Goal: Information Seeking & Learning: Learn about a topic

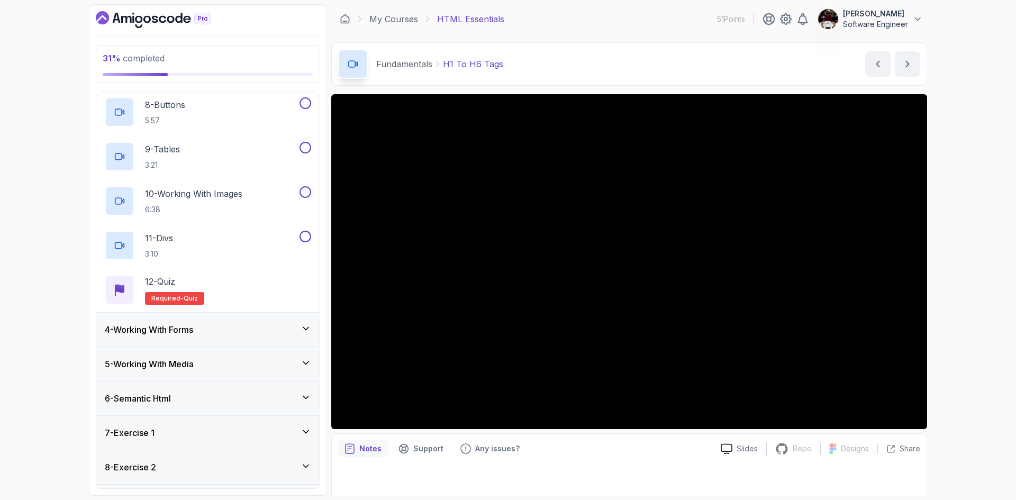
scroll to position [7, 0]
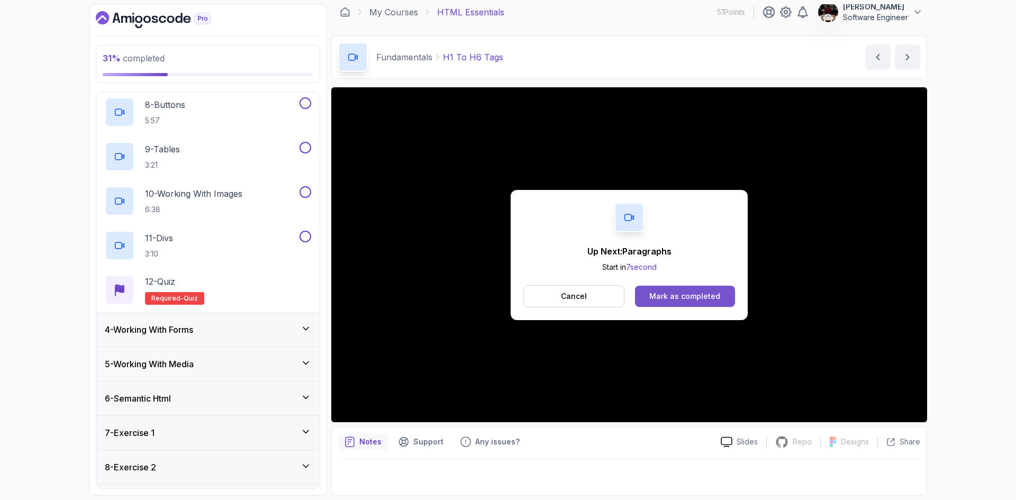
click at [674, 299] on div "Mark as completed" at bounding box center [684, 296] width 71 height 11
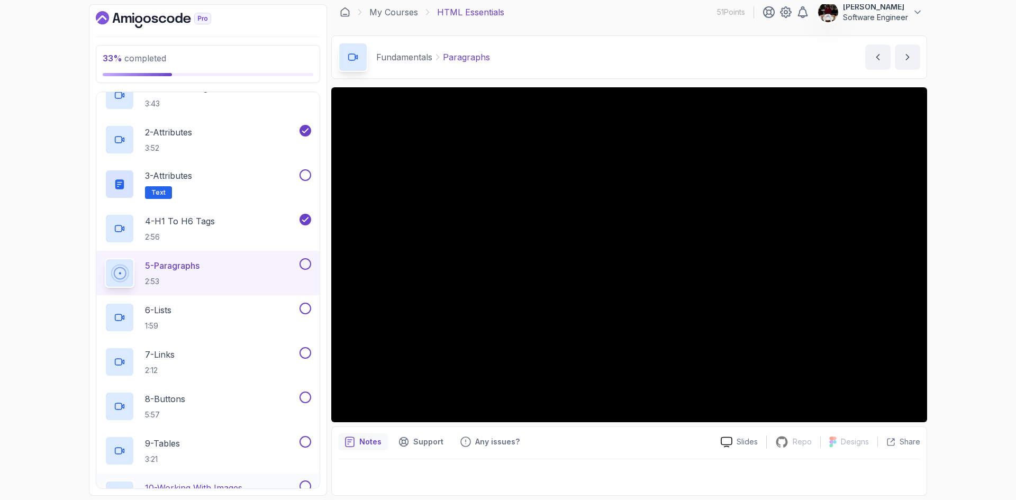
scroll to position [124, 0]
click at [306, 171] on button at bounding box center [306, 173] width 12 height 12
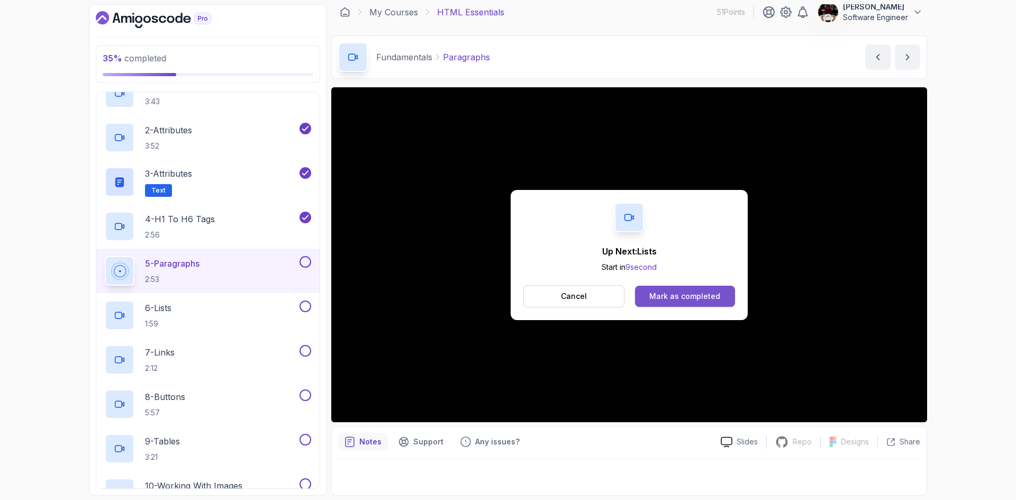
click at [680, 297] on div "Mark as completed" at bounding box center [684, 296] width 71 height 11
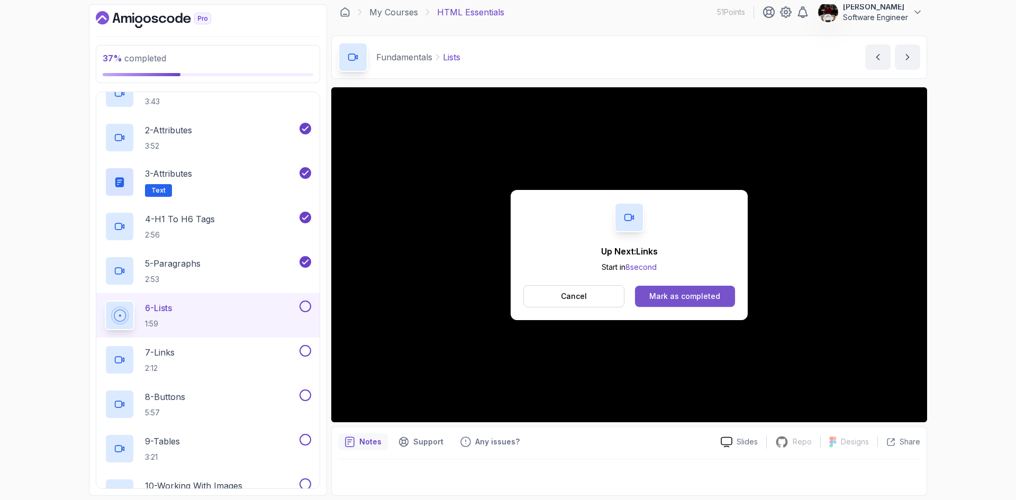
click at [684, 296] on div "Mark as completed" at bounding box center [684, 296] width 71 height 11
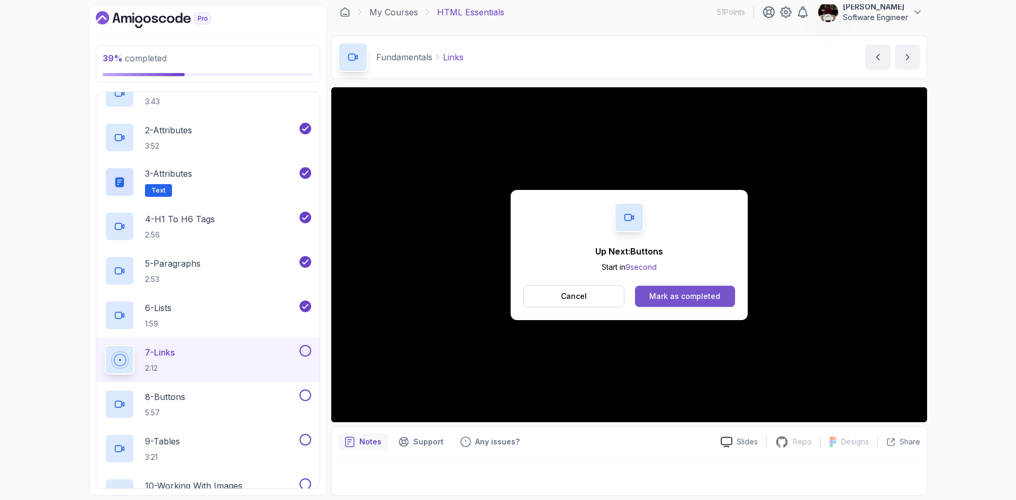
click at [680, 303] on button "Mark as completed" at bounding box center [685, 296] width 100 height 21
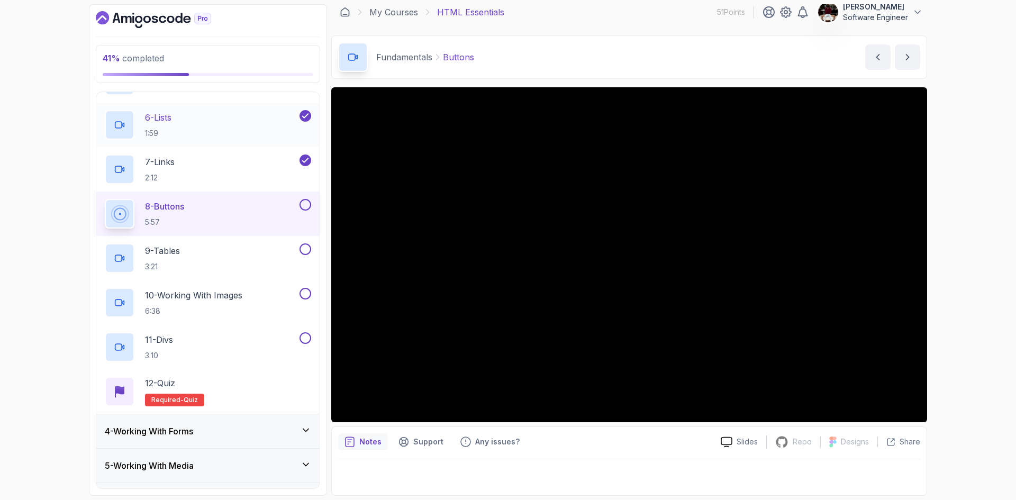
scroll to position [306, 0]
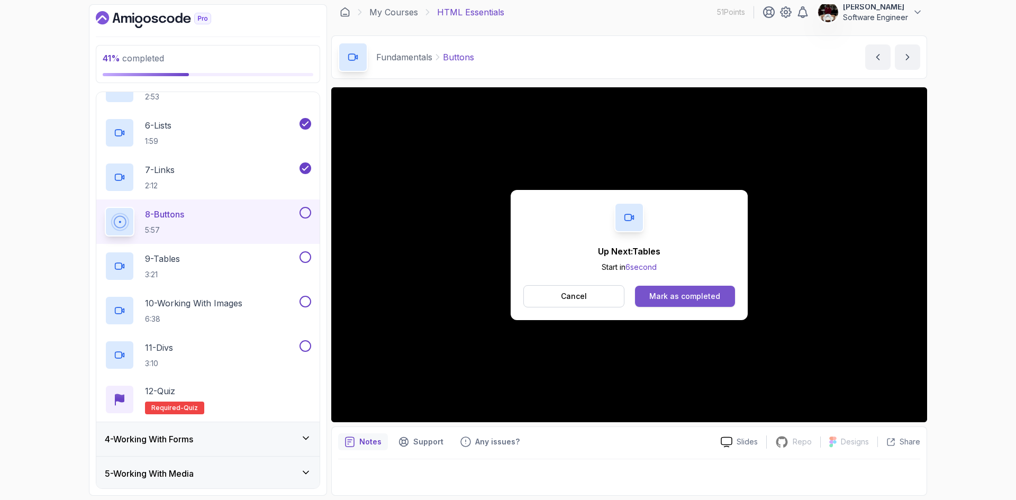
click at [660, 298] on div "Mark as completed" at bounding box center [684, 296] width 71 height 11
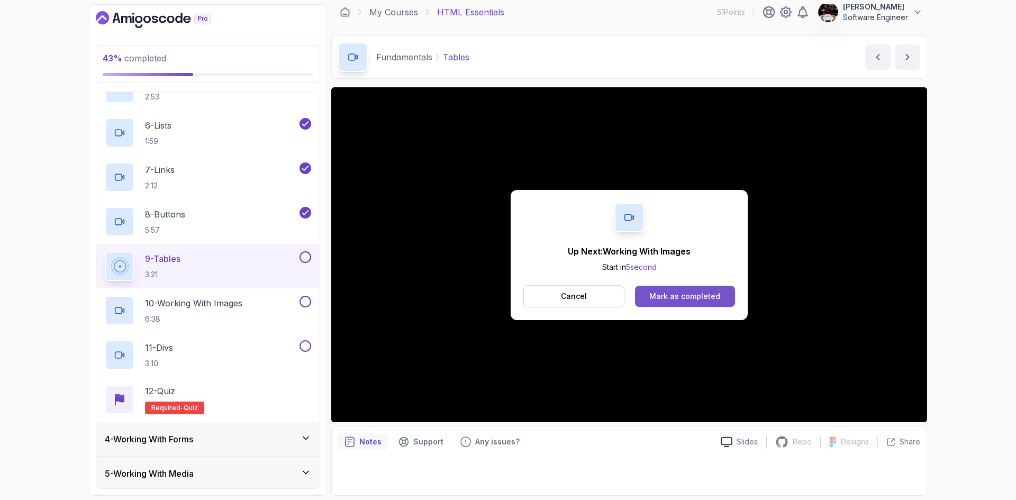
click at [659, 296] on div "Mark as completed" at bounding box center [684, 296] width 71 height 11
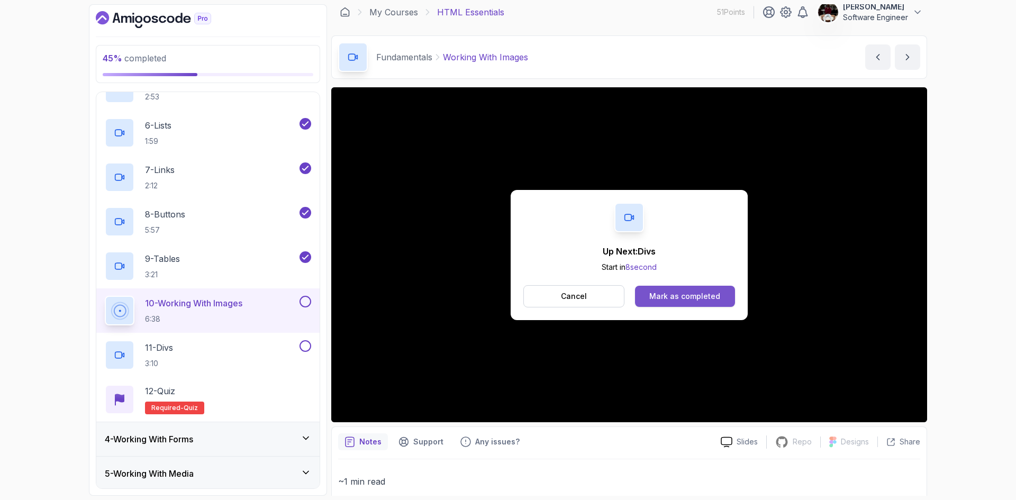
click at [703, 296] on div "Mark as completed" at bounding box center [684, 296] width 71 height 11
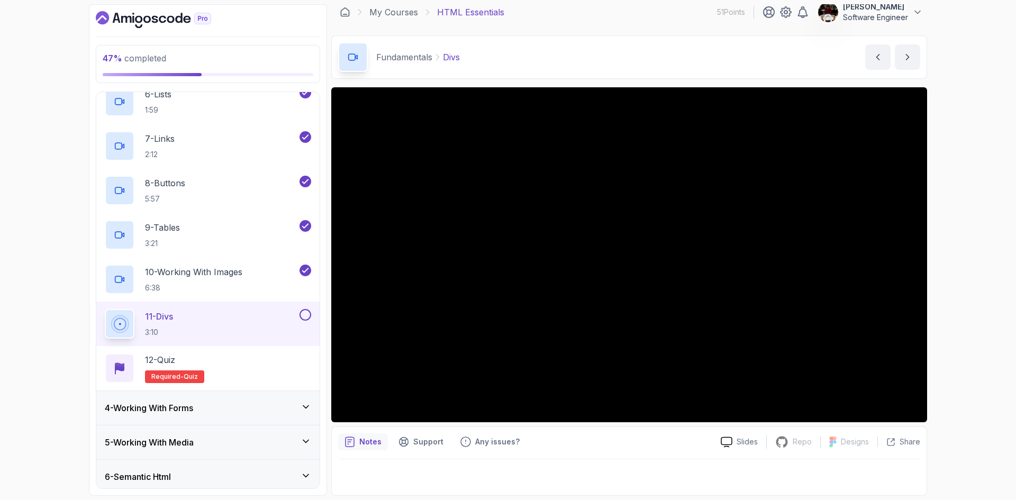
scroll to position [337, 0]
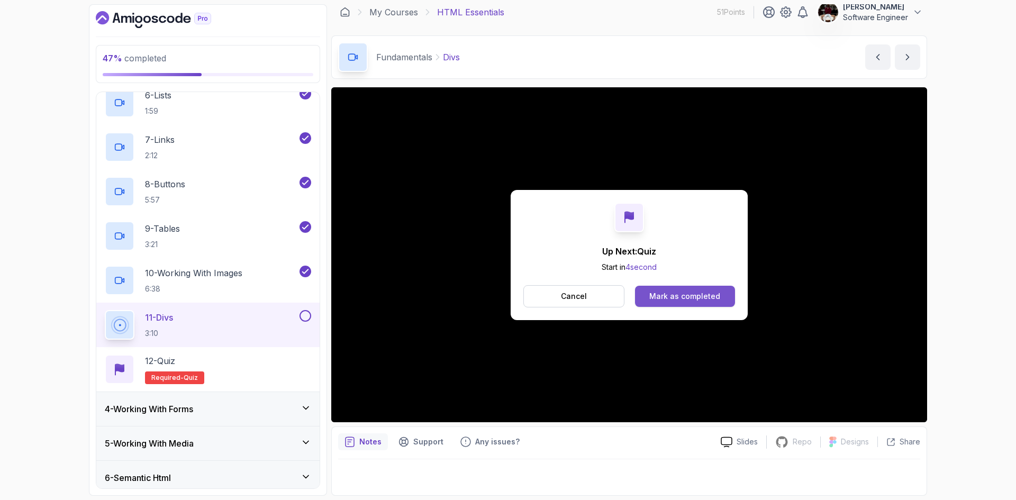
click at [695, 296] on div "Mark as completed" at bounding box center [684, 296] width 71 height 11
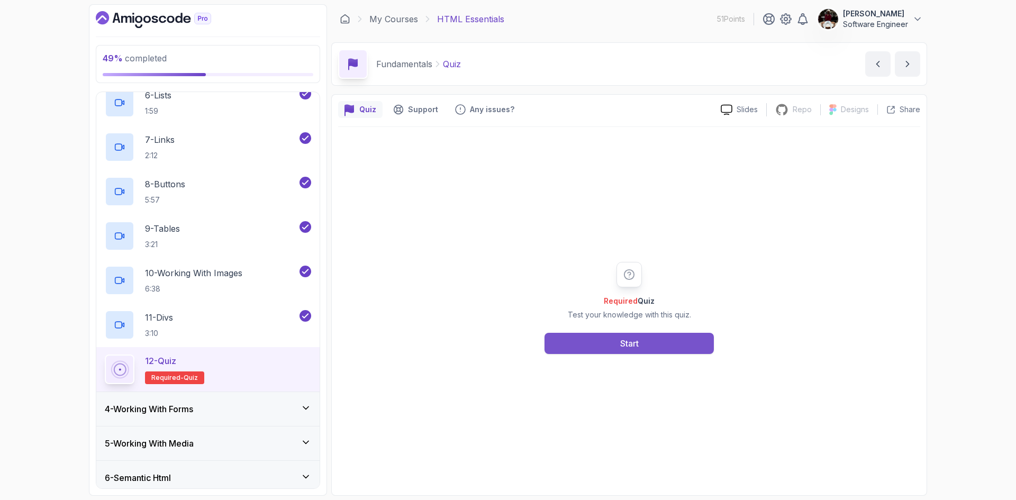
click at [624, 346] on div "Start" at bounding box center [629, 343] width 19 height 13
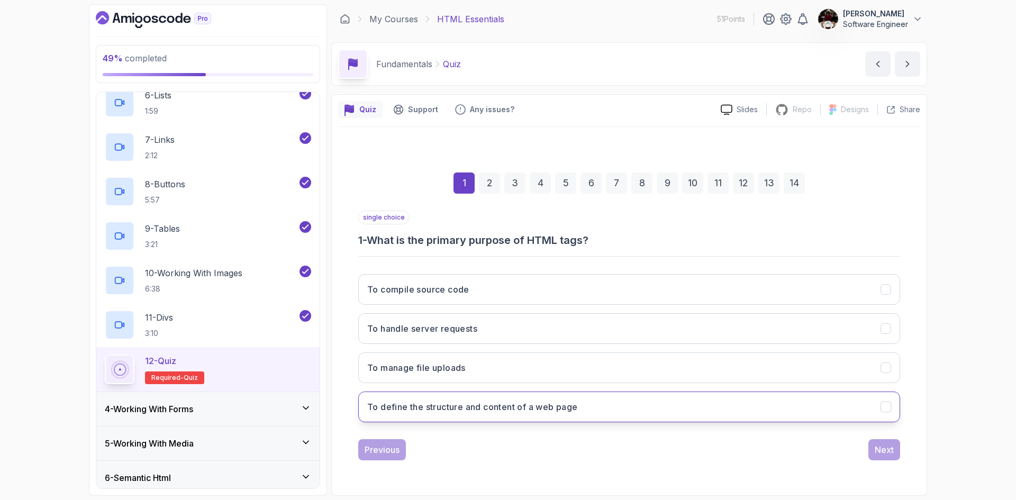
click at [488, 410] on h3 "To define the structure and content of a web page" at bounding box center [472, 407] width 211 height 13
click at [881, 445] on div "Next" at bounding box center [884, 449] width 19 height 13
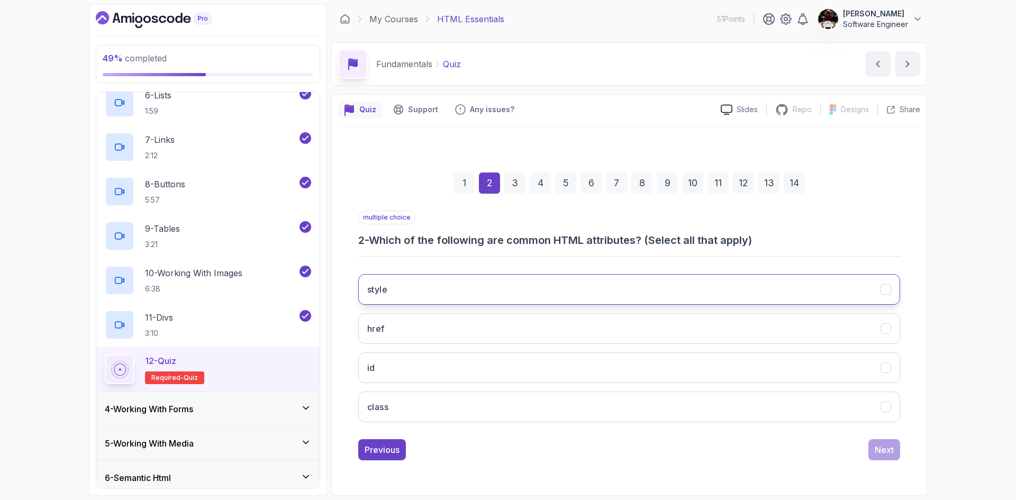
click at [458, 285] on button "style" at bounding box center [629, 289] width 542 height 31
click at [461, 324] on button "href" at bounding box center [629, 328] width 542 height 31
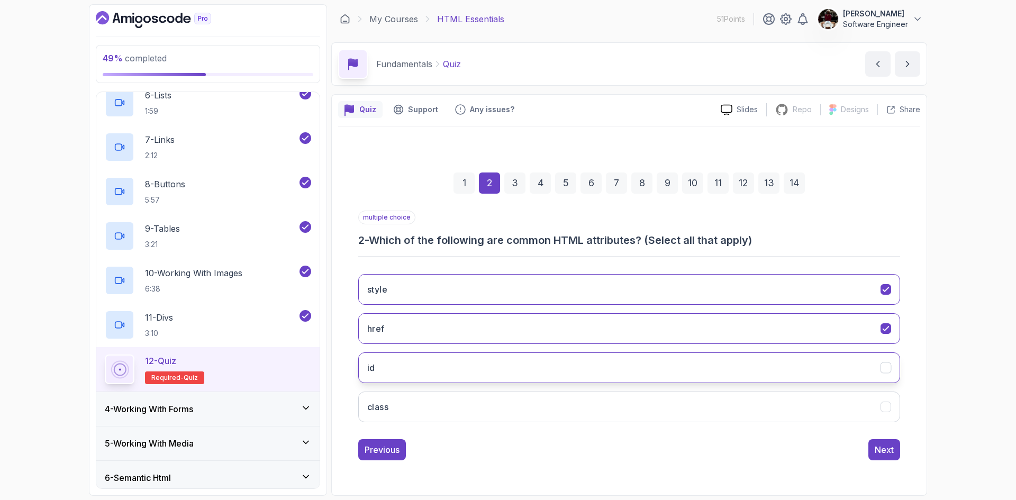
click at [454, 364] on button "id" at bounding box center [629, 367] width 542 height 31
click at [473, 413] on button "class" at bounding box center [629, 407] width 542 height 31
click at [883, 450] on div "Next" at bounding box center [884, 449] width 19 height 13
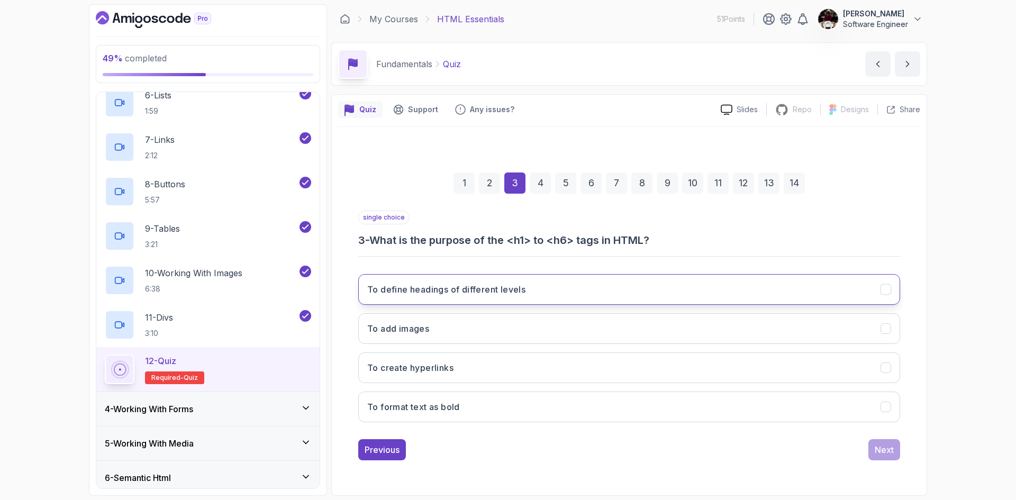
click at [472, 286] on h3 "To define headings of different levels" at bounding box center [446, 289] width 158 height 13
click at [890, 450] on div "Next" at bounding box center [884, 449] width 19 height 13
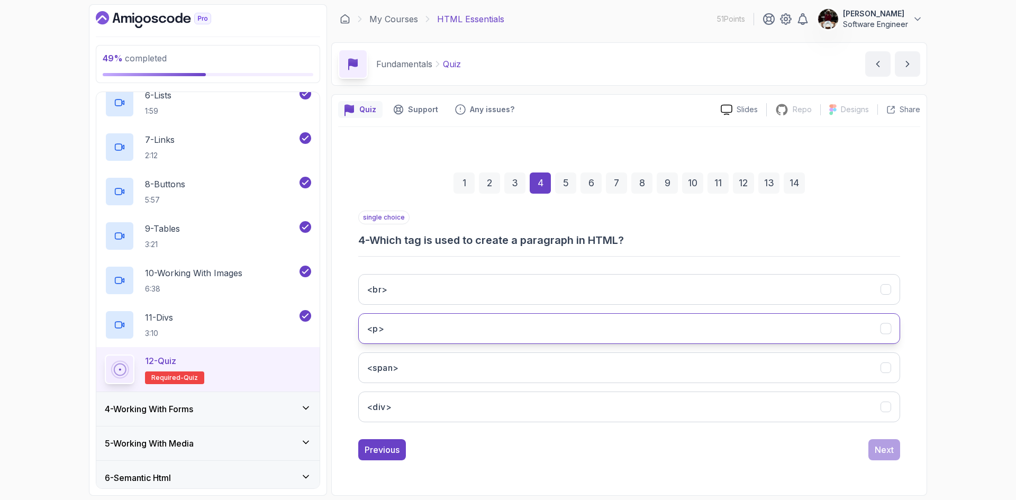
click at [528, 336] on button "<p>" at bounding box center [629, 328] width 542 height 31
click at [881, 449] on div "Next" at bounding box center [884, 449] width 19 height 13
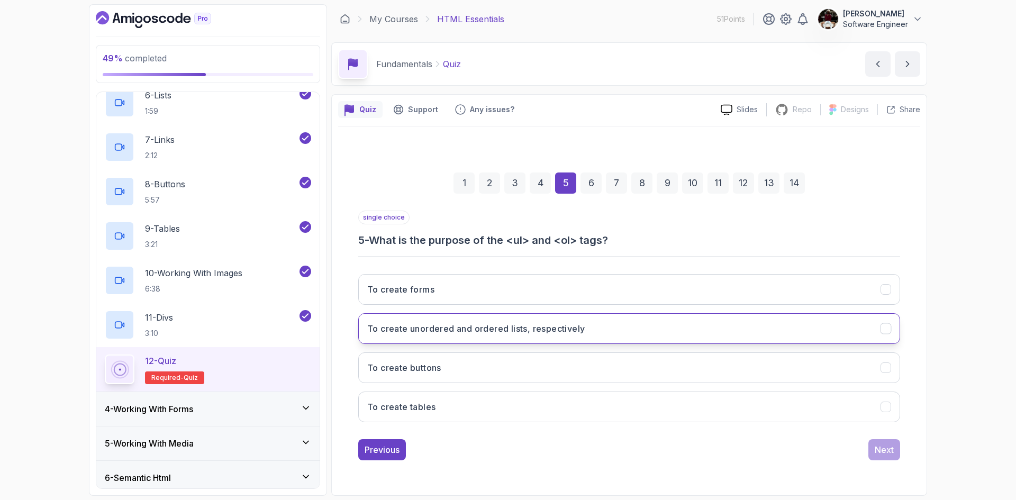
click at [464, 327] on h3 "To create unordered and ordered lists, respectively" at bounding box center [475, 328] width 217 height 13
click at [881, 448] on div "Next" at bounding box center [884, 449] width 19 height 13
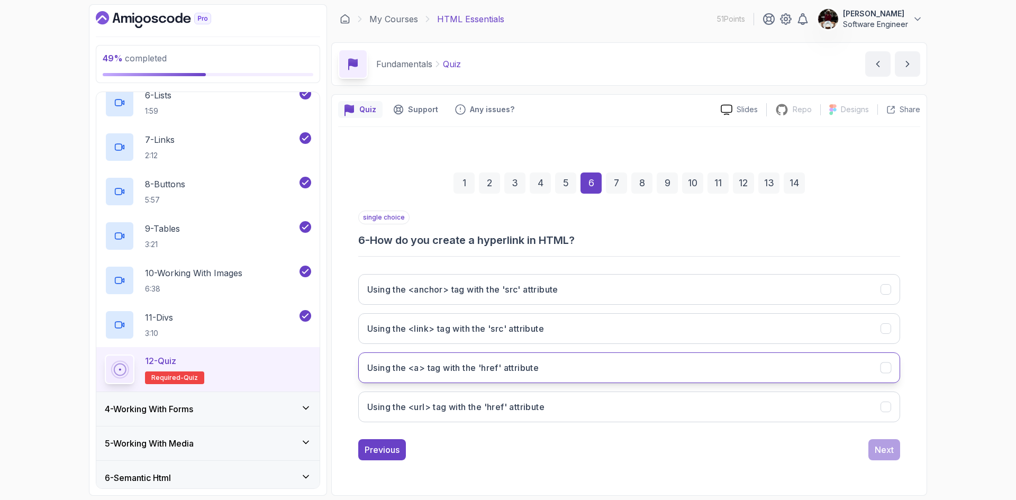
click at [509, 375] on button "Using the <a> tag with the 'href' attribute" at bounding box center [629, 367] width 542 height 31
click at [891, 451] on div "Next" at bounding box center [884, 449] width 19 height 13
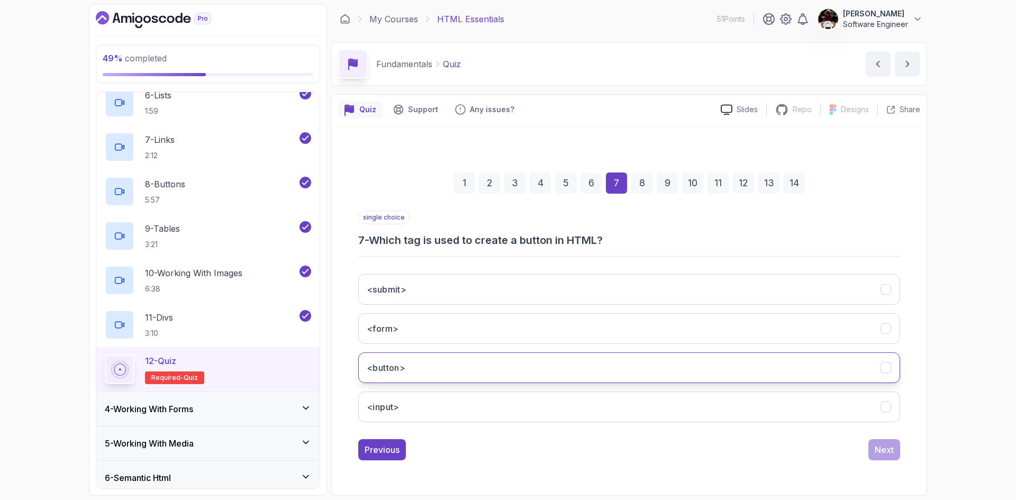
click at [419, 369] on button "<button>" at bounding box center [629, 367] width 542 height 31
click at [895, 452] on button "Next" at bounding box center [884, 449] width 32 height 21
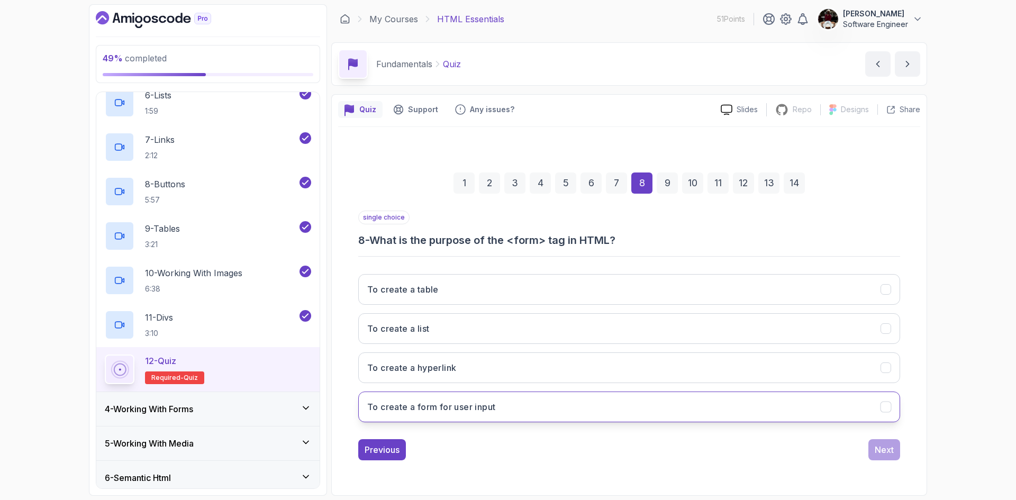
click at [556, 413] on button "To create a form for user input" at bounding box center [629, 407] width 542 height 31
click at [894, 447] on button "Next" at bounding box center [884, 449] width 32 height 21
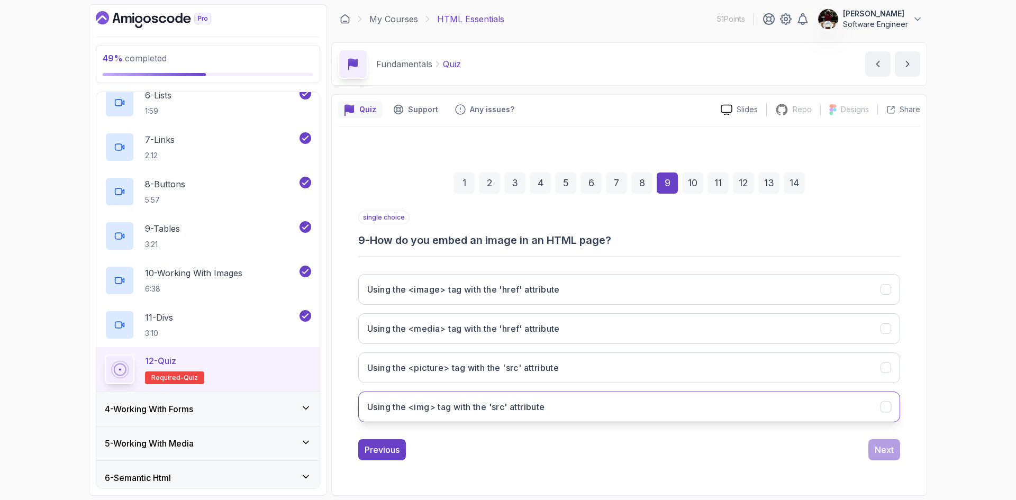
click at [452, 410] on h3 "Using the <img> tag with the 'src' attribute" at bounding box center [456, 407] width 178 height 13
click at [884, 451] on div "Next" at bounding box center [884, 449] width 19 height 13
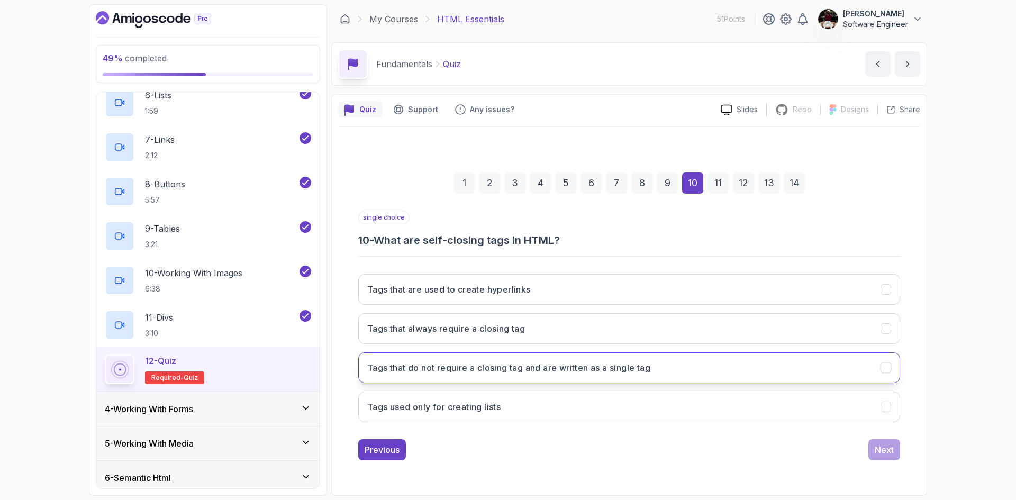
click at [516, 373] on h3 "Tags that do not require a closing tag and are written as a single tag" at bounding box center [508, 367] width 283 height 13
click at [886, 446] on div "Next" at bounding box center [884, 449] width 19 height 13
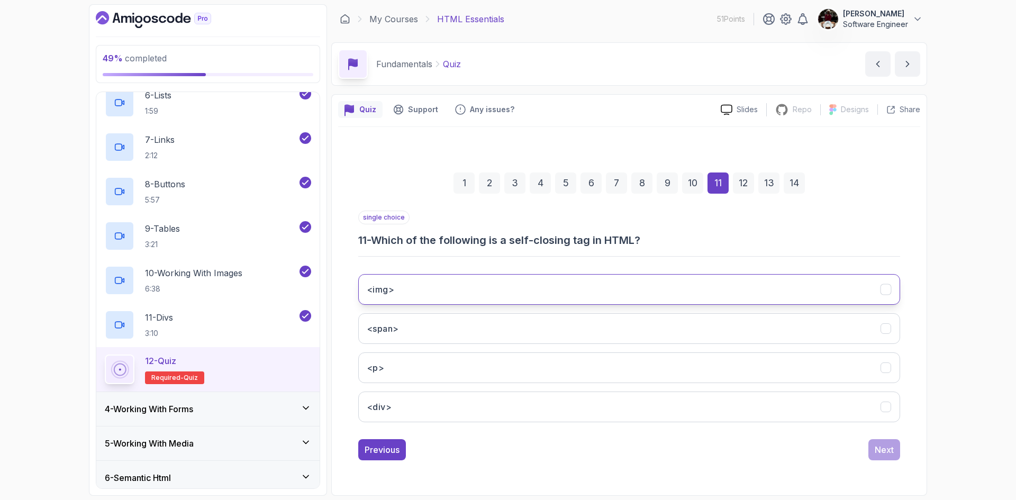
click at [579, 301] on button "<img>" at bounding box center [629, 289] width 542 height 31
click at [889, 448] on div "Next" at bounding box center [884, 449] width 19 height 13
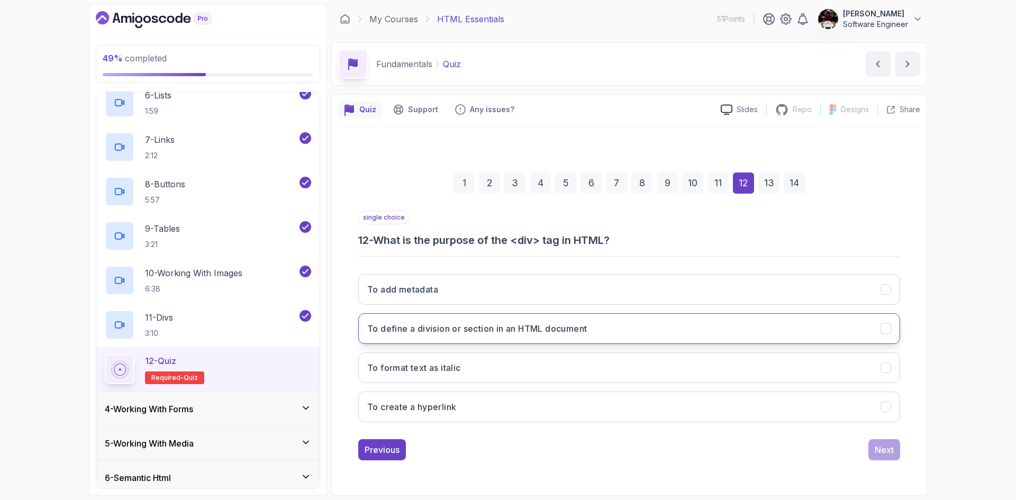
click at [595, 326] on button "To define a division or section in an HTML document" at bounding box center [629, 328] width 542 height 31
click at [880, 449] on div "Next" at bounding box center [884, 449] width 19 height 13
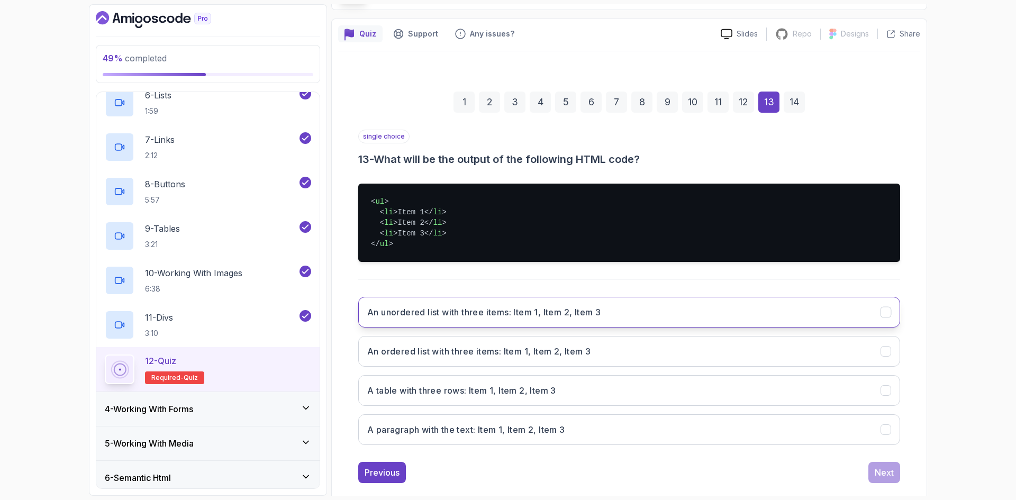
scroll to position [93, 0]
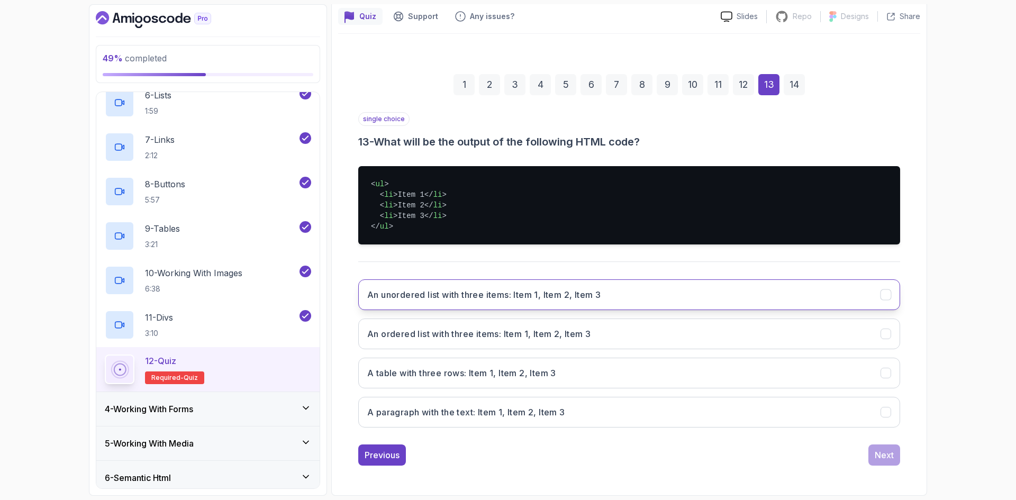
click at [474, 292] on h3 "An unordered list with three items: Item 1, Item 2, Item 3" at bounding box center [483, 294] width 233 height 13
click at [895, 459] on button "Next" at bounding box center [884, 455] width 32 height 21
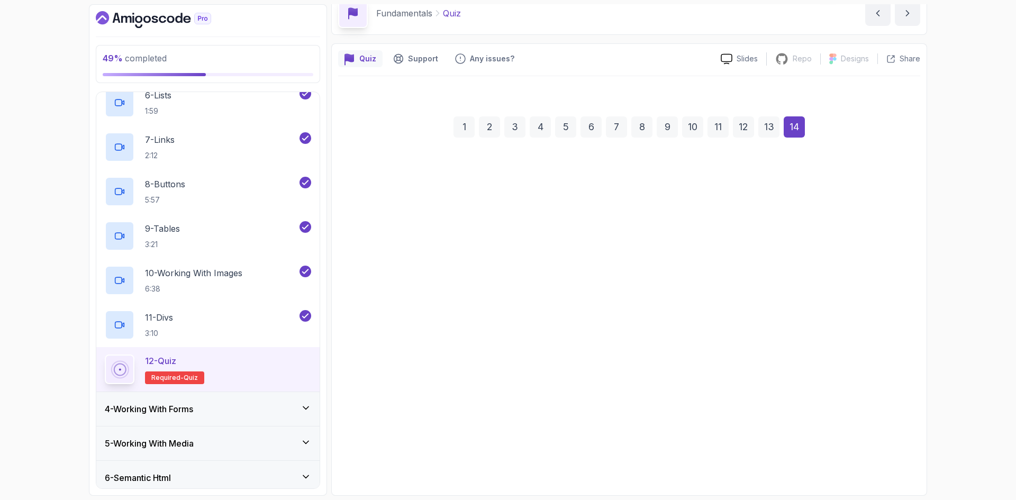
scroll to position [51, 0]
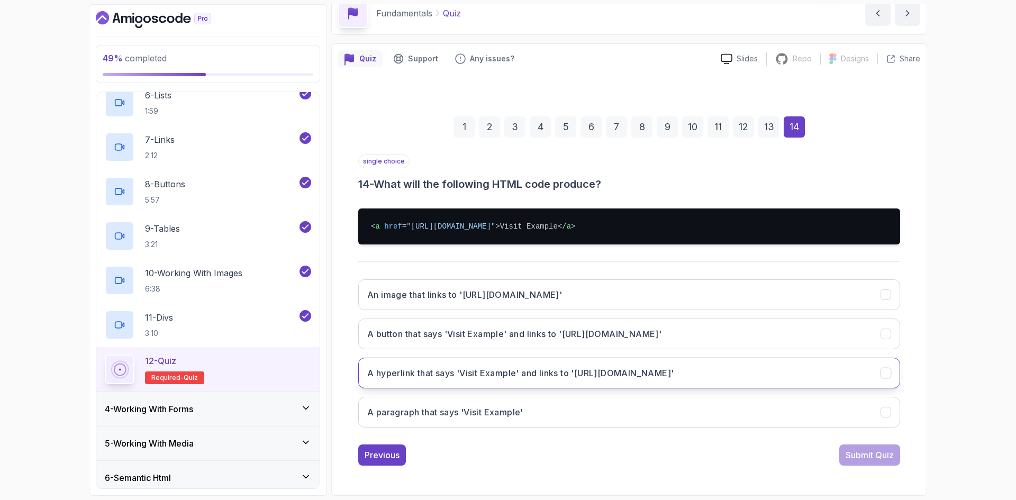
click at [657, 380] on button "A hyperlink that says 'Visit Example' and links to '[URL][DOMAIN_NAME]'" at bounding box center [629, 373] width 542 height 31
click at [865, 456] on div "Submit Quiz" at bounding box center [870, 455] width 48 height 13
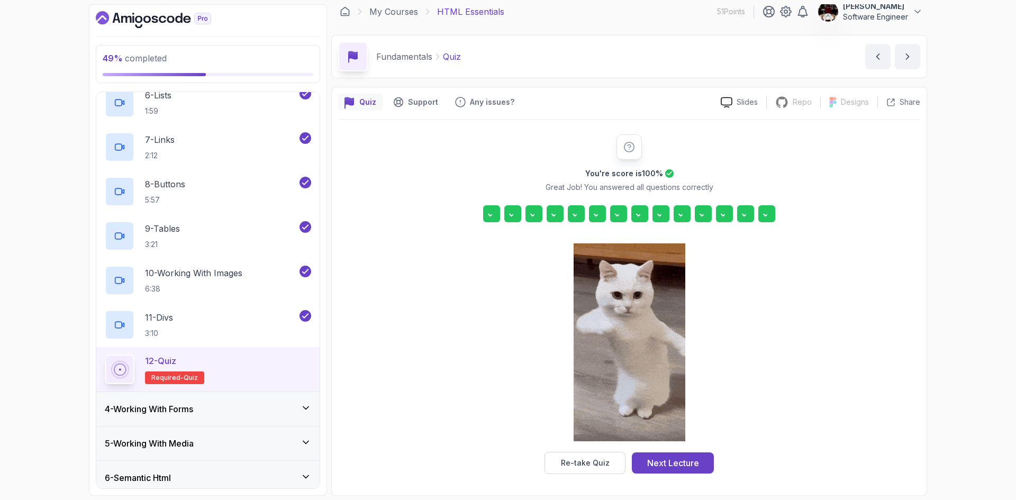
scroll to position [7, 0]
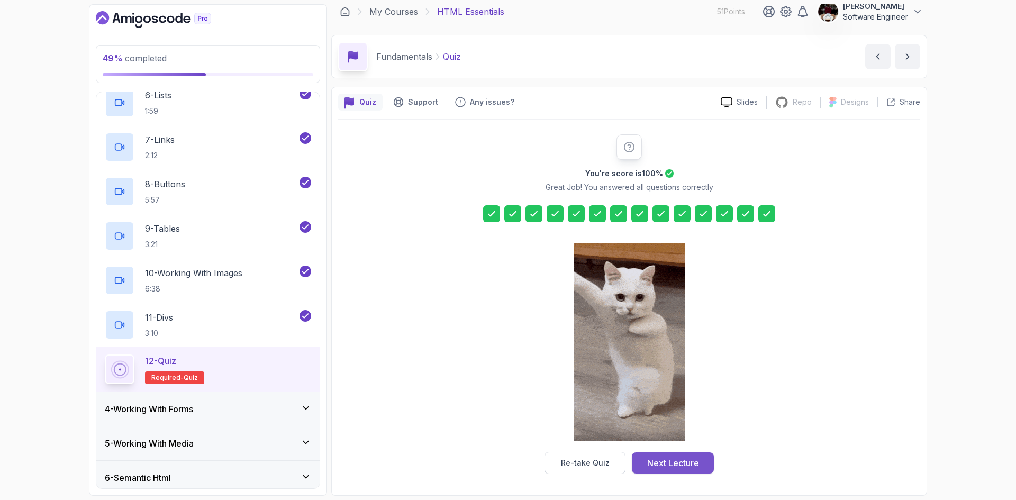
click at [659, 464] on div "Next Lecture" at bounding box center [673, 463] width 52 height 13
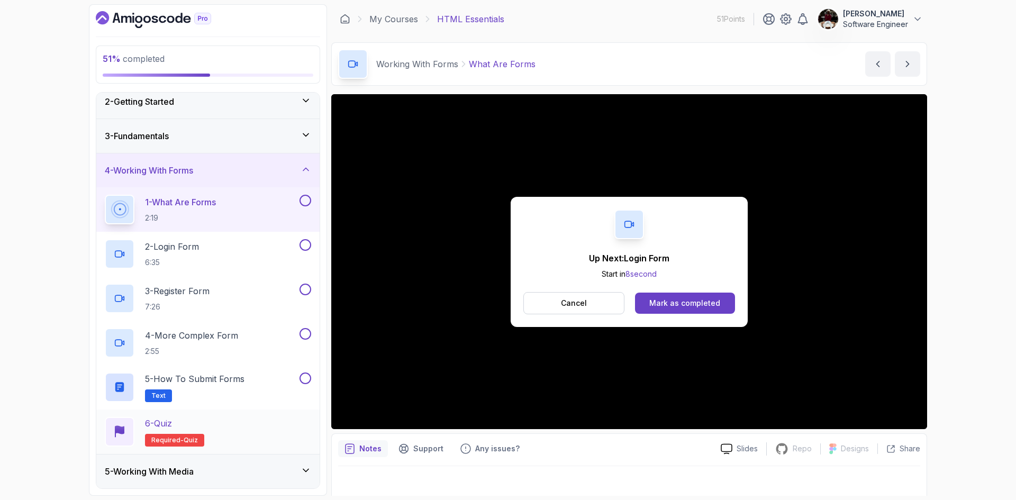
scroll to position [42, 0]
click at [708, 304] on div "Mark as completed" at bounding box center [684, 303] width 71 height 11
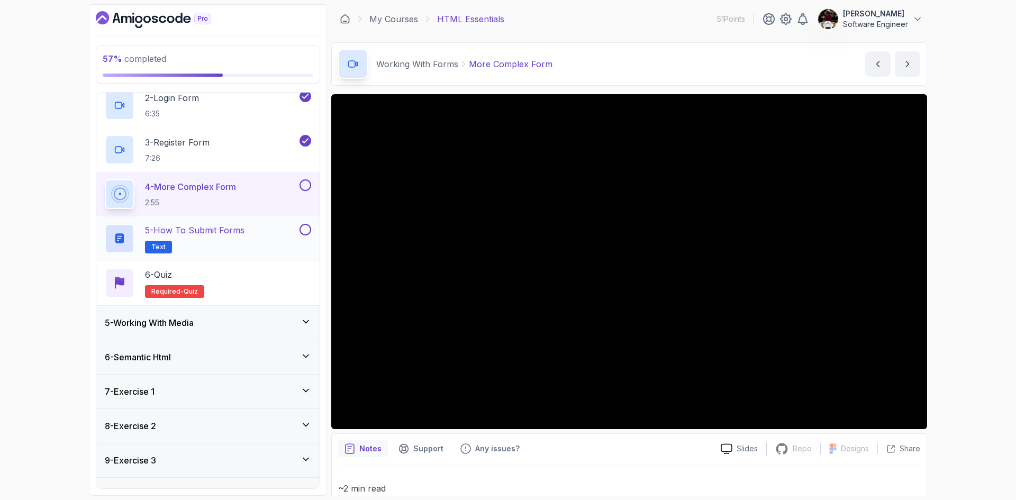
scroll to position [249, 0]
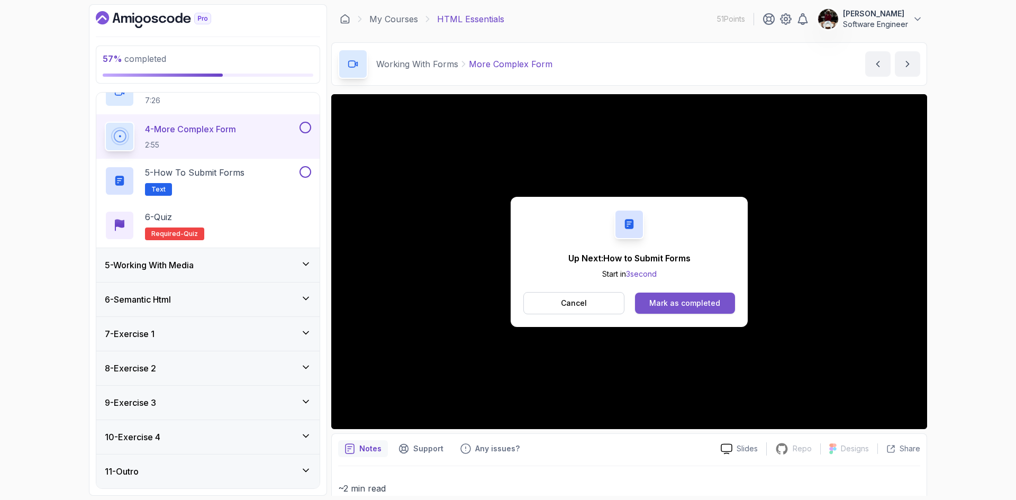
click at [664, 304] on div "Mark as completed" at bounding box center [684, 303] width 71 height 11
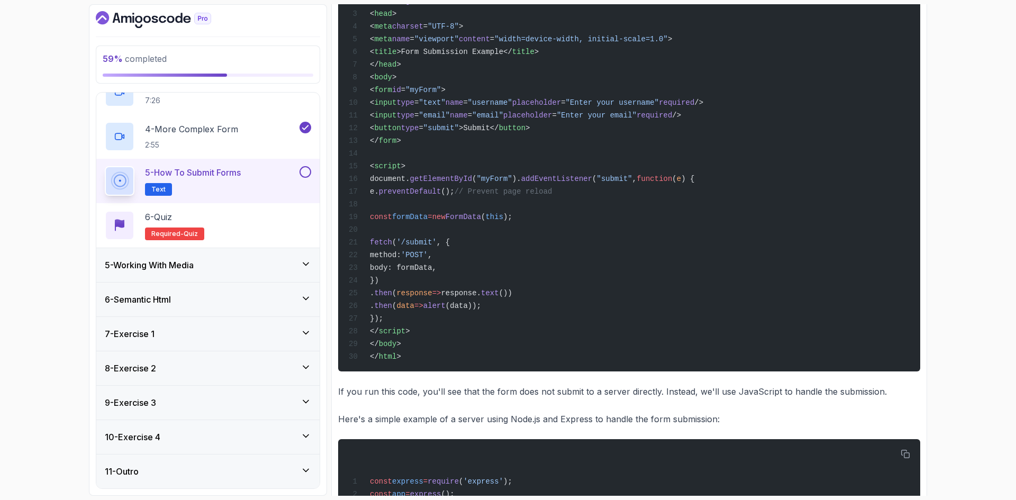
scroll to position [439, 0]
